Goal: Check status: Check status

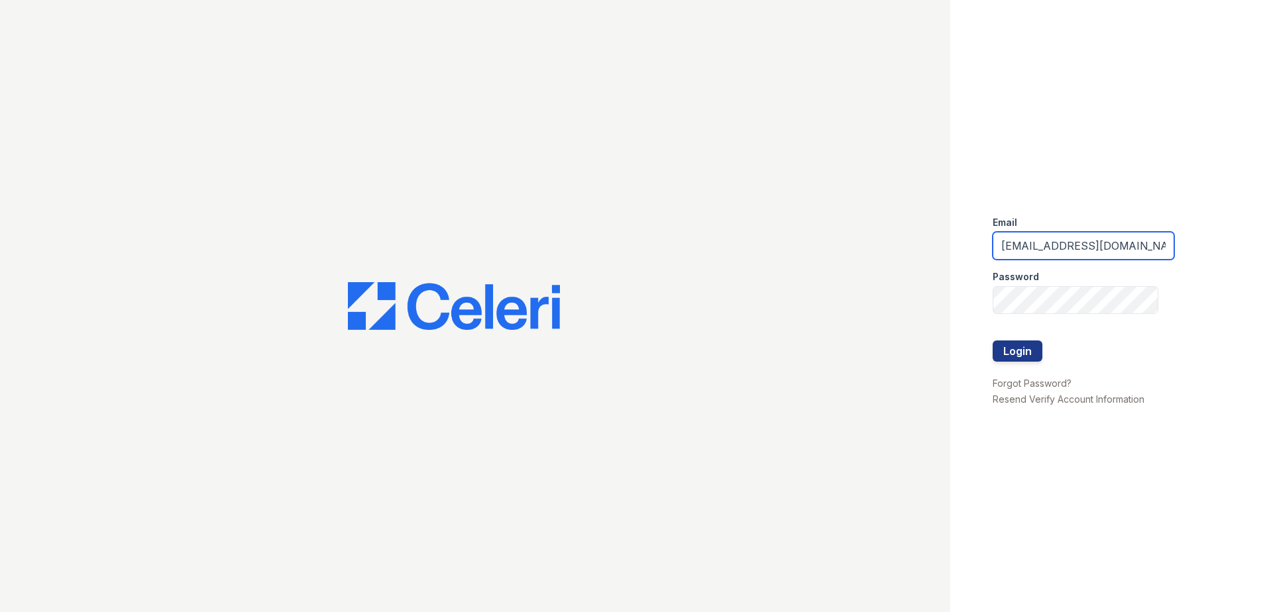
drag, startPoint x: 1140, startPoint y: 248, endPoint x: 849, endPoint y: 235, distance: 291.2
click at [849, 235] on div "Email renewedwardsvillecherryhills@trinity-pm.com Password Login Forgot Passwor…" at bounding box center [633, 306] width 1267 height 612
type input "s@trinity-pm.com"
drag, startPoint x: 1119, startPoint y: 246, endPoint x: 999, endPoint y: 241, distance: 120.1
click at [999, 241] on input "email" at bounding box center [1084, 246] width 182 height 28
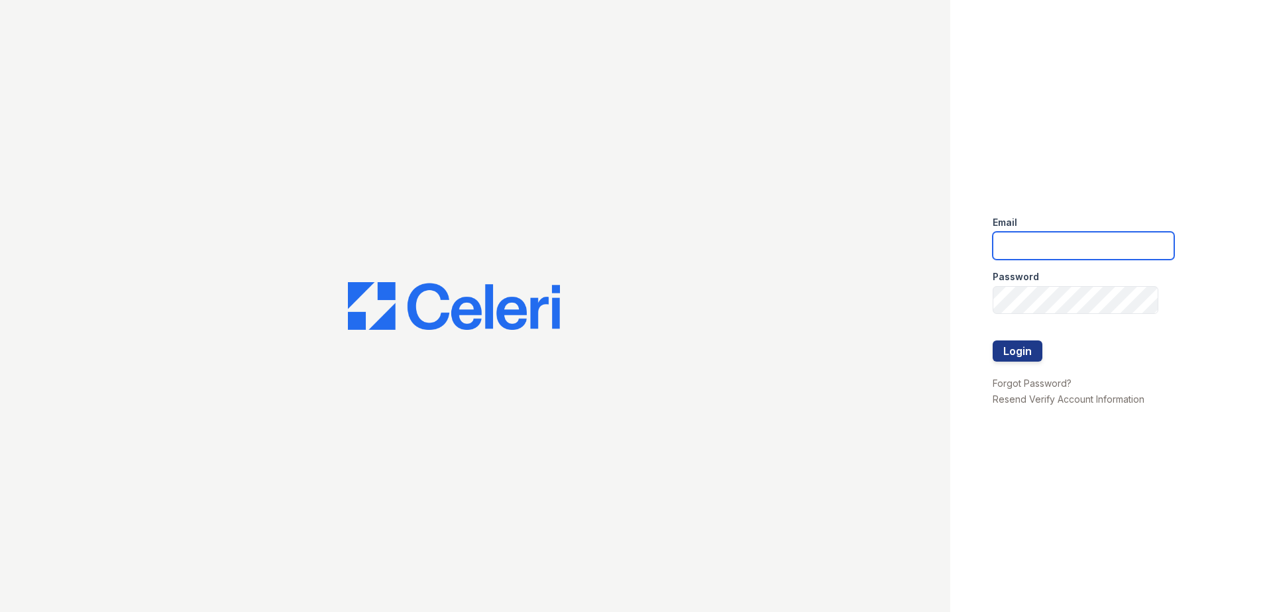
type input "thesocialedwardsville@trinity-pm.com"
click at [1011, 337] on div at bounding box center [1084, 327] width 182 height 27
click at [1006, 350] on button "Login" at bounding box center [1018, 351] width 50 height 21
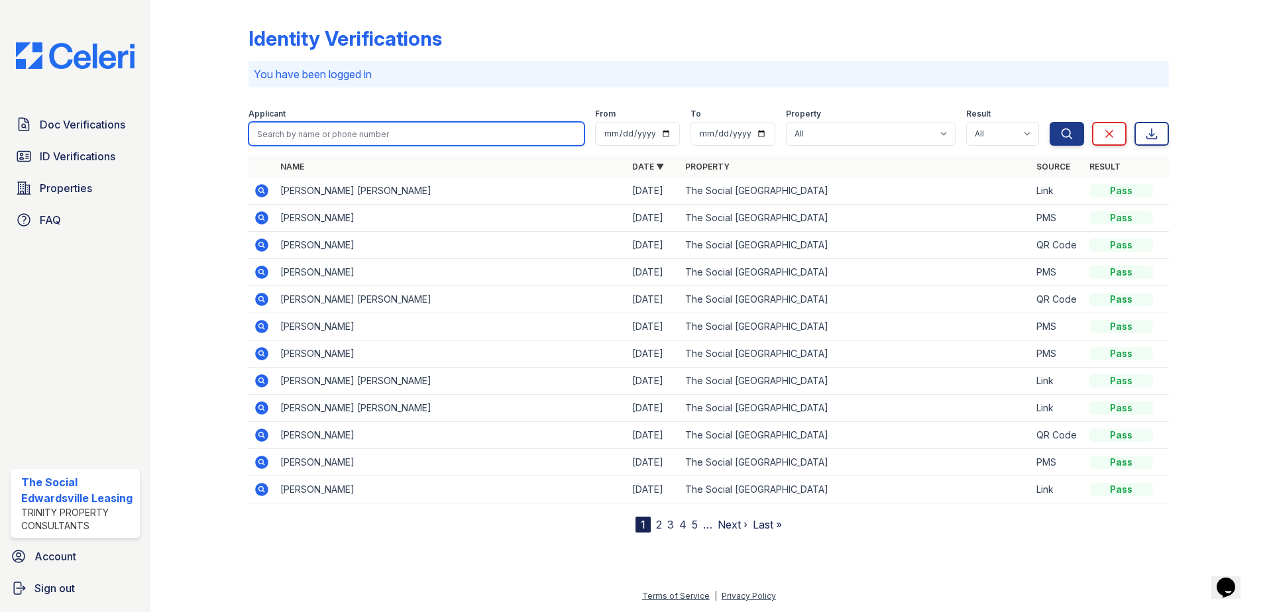
click at [405, 136] on input "search" at bounding box center [416, 134] width 336 height 24
type input "[PERSON_NAME]"
click at [1049, 122] on button "Search" at bounding box center [1066, 134] width 34 height 24
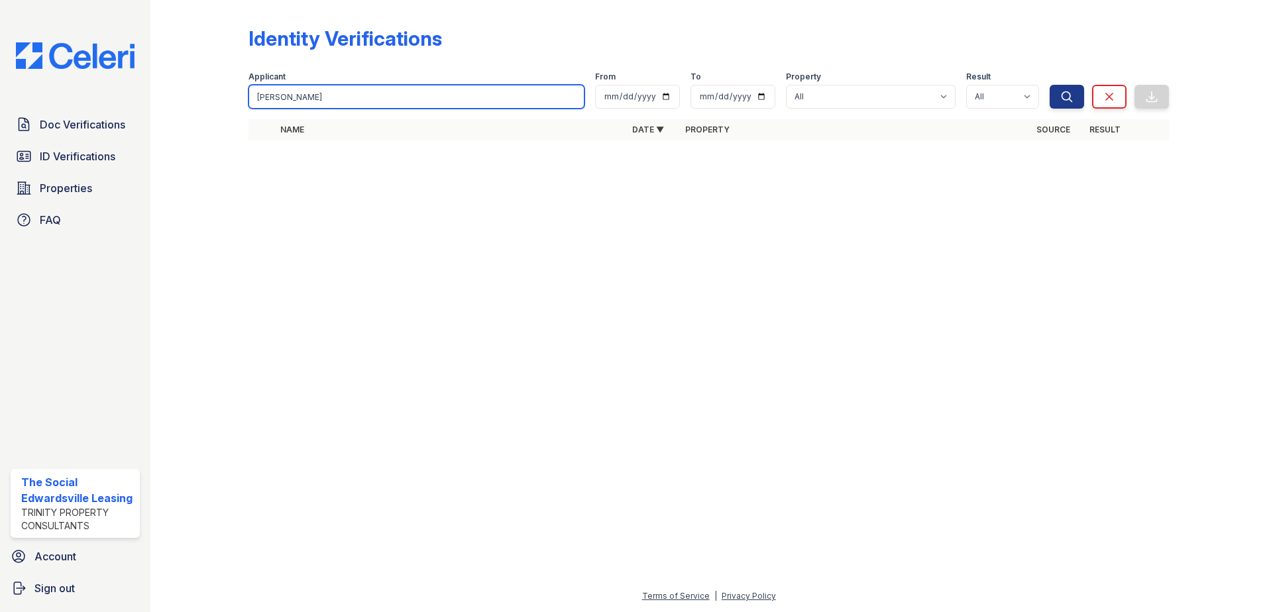
drag, startPoint x: 383, startPoint y: 90, endPoint x: 82, endPoint y: 62, distance: 302.1
click at [82, 62] on div "Doc Verifications ID Verifications Properties FAQ The Social Edwardsville Leasi…" at bounding box center [633, 306] width 1267 height 612
click at [342, 88] on input "[PERSON_NAME]" at bounding box center [416, 97] width 336 height 24
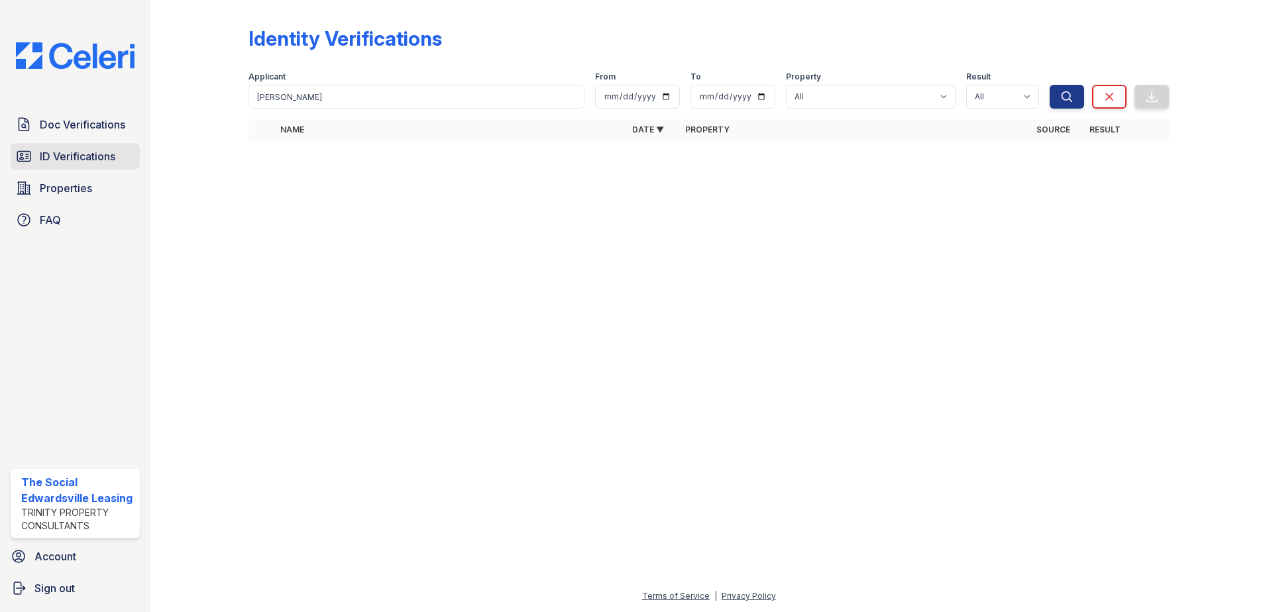
click at [111, 150] on span "ID Verifications" at bounding box center [78, 156] width 76 height 16
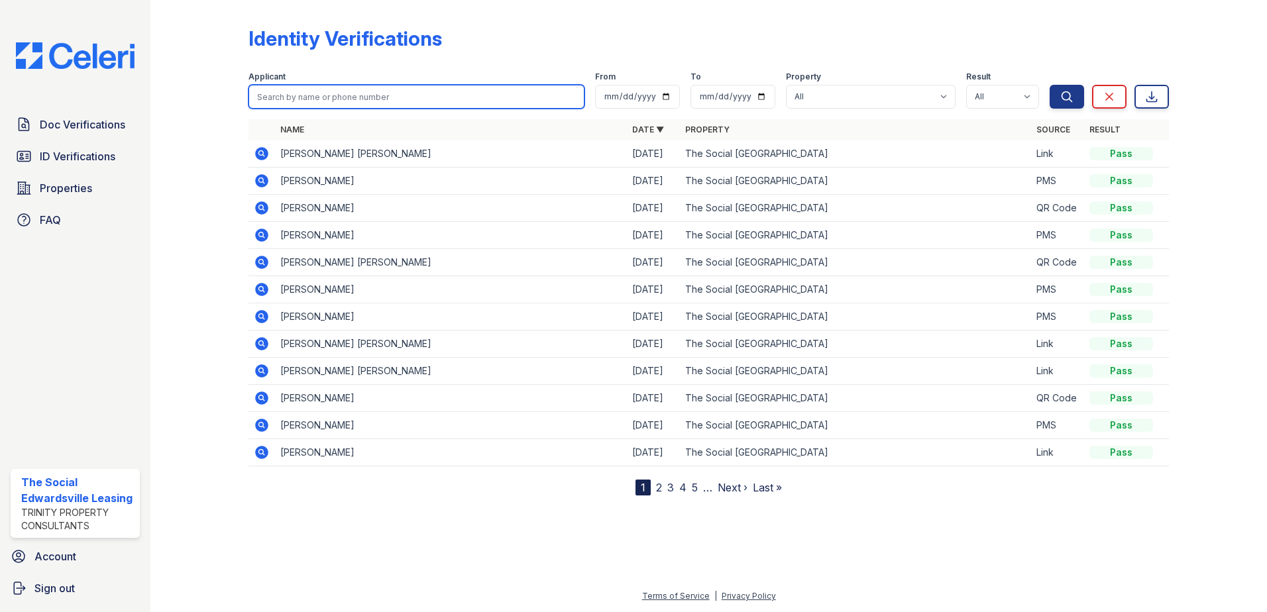
click at [325, 94] on input "search" at bounding box center [416, 97] width 336 height 24
type input "[PERSON_NAME]"
click at [1049, 85] on button "Search" at bounding box center [1066, 97] width 34 height 24
